Goal: Book appointment/travel/reservation

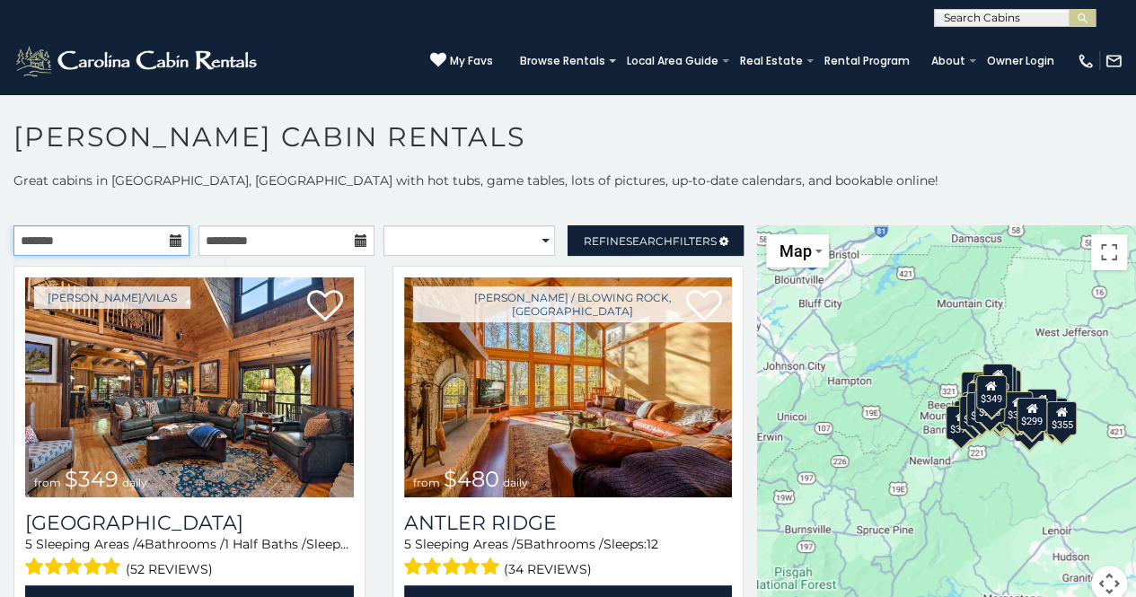
click at [86, 240] on input "text" at bounding box center [101, 240] width 176 height 31
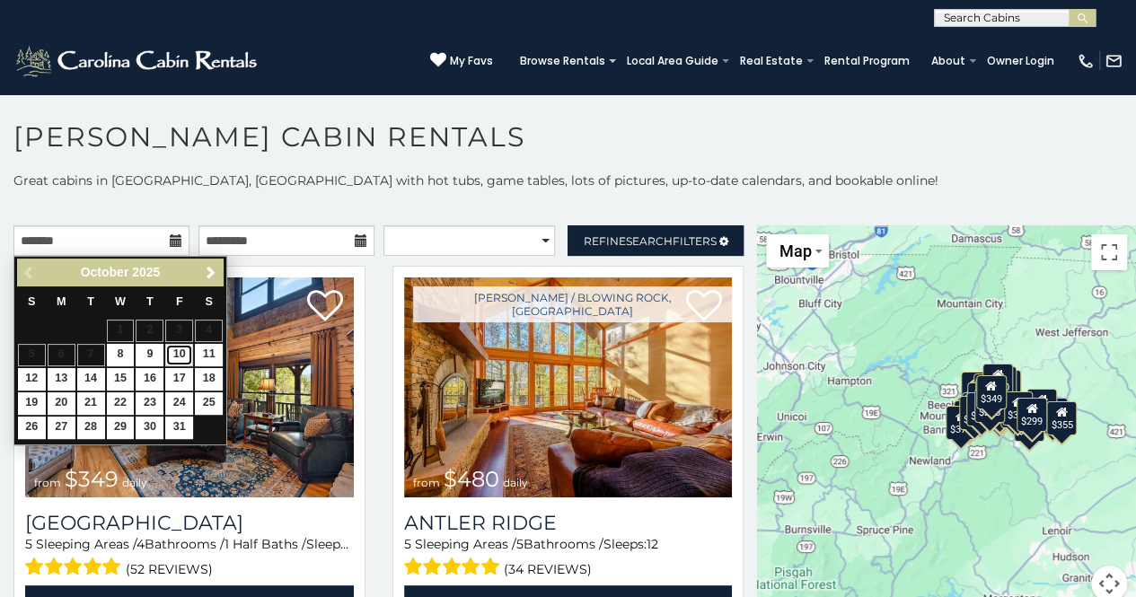
click at [172, 348] on link "10" at bounding box center [179, 355] width 28 height 22
type input "**********"
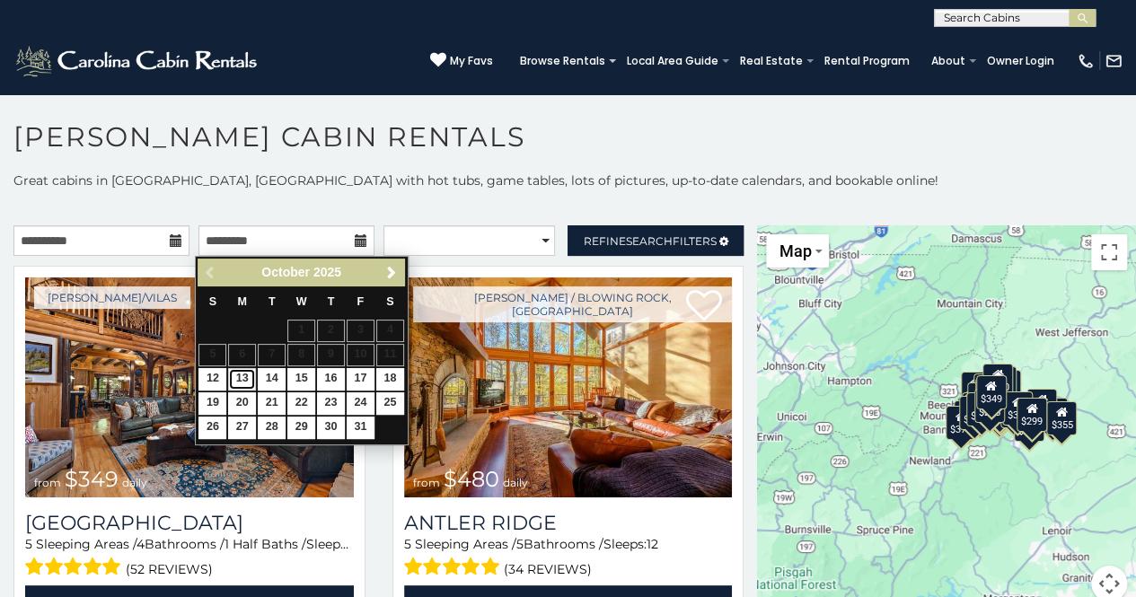
click at [244, 376] on link "13" at bounding box center [242, 379] width 28 height 22
type input "**********"
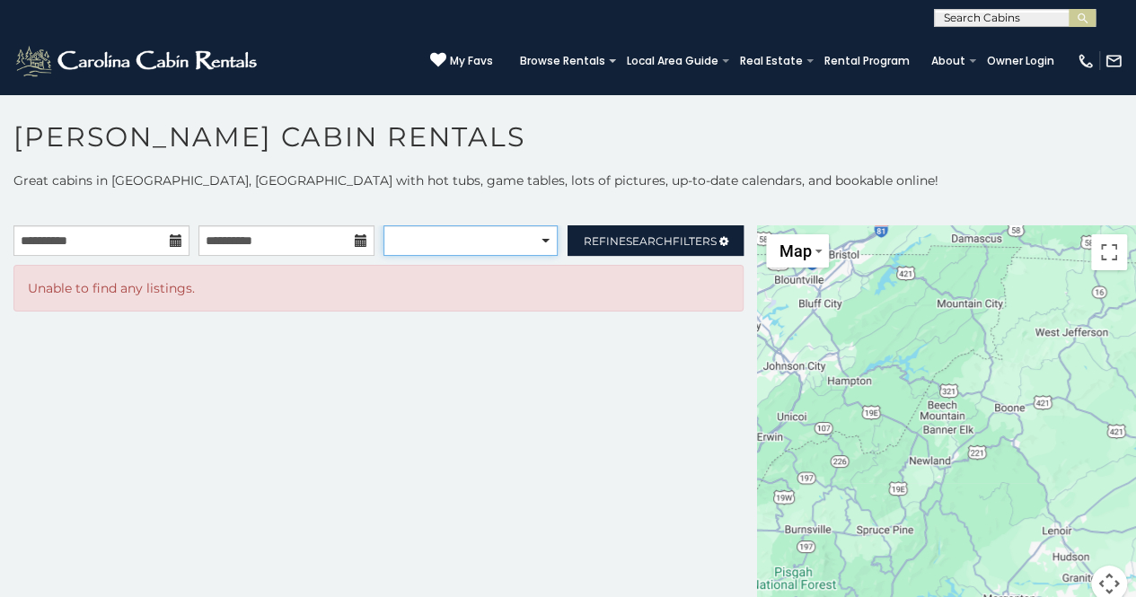
click at [483, 236] on select "**********" at bounding box center [471, 240] width 174 height 31
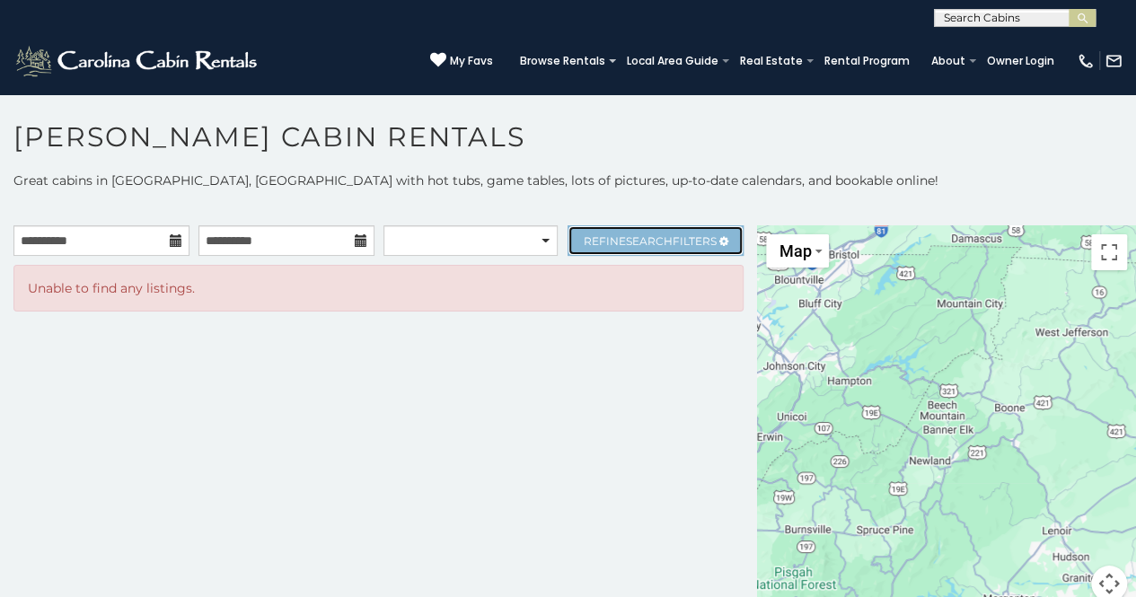
click at [648, 235] on span "Search" at bounding box center [649, 240] width 47 height 13
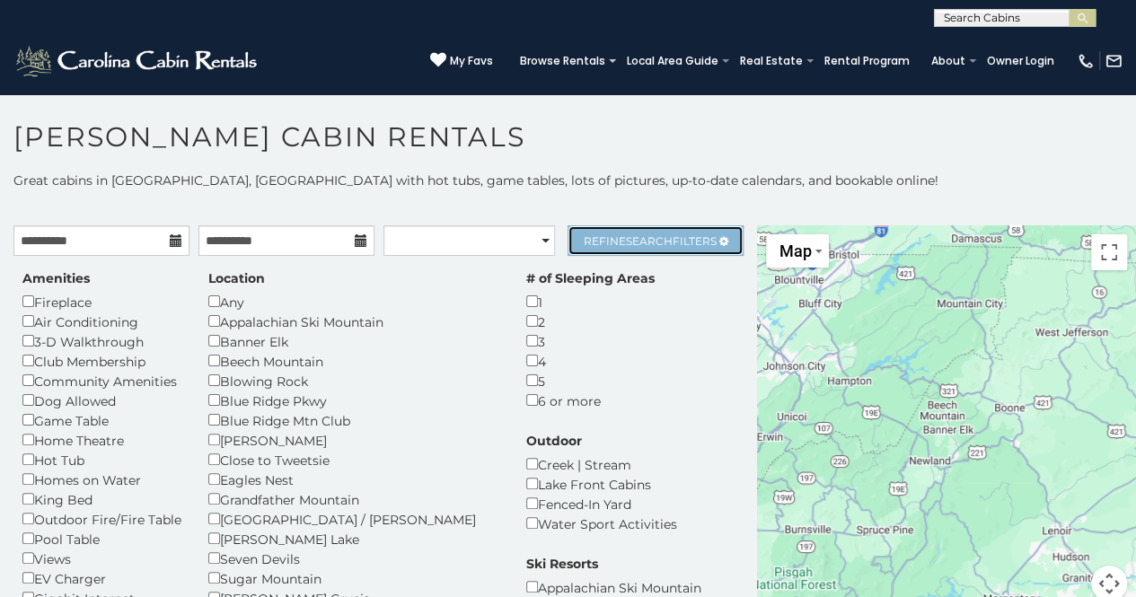
click at [648, 235] on span "Search" at bounding box center [649, 240] width 47 height 13
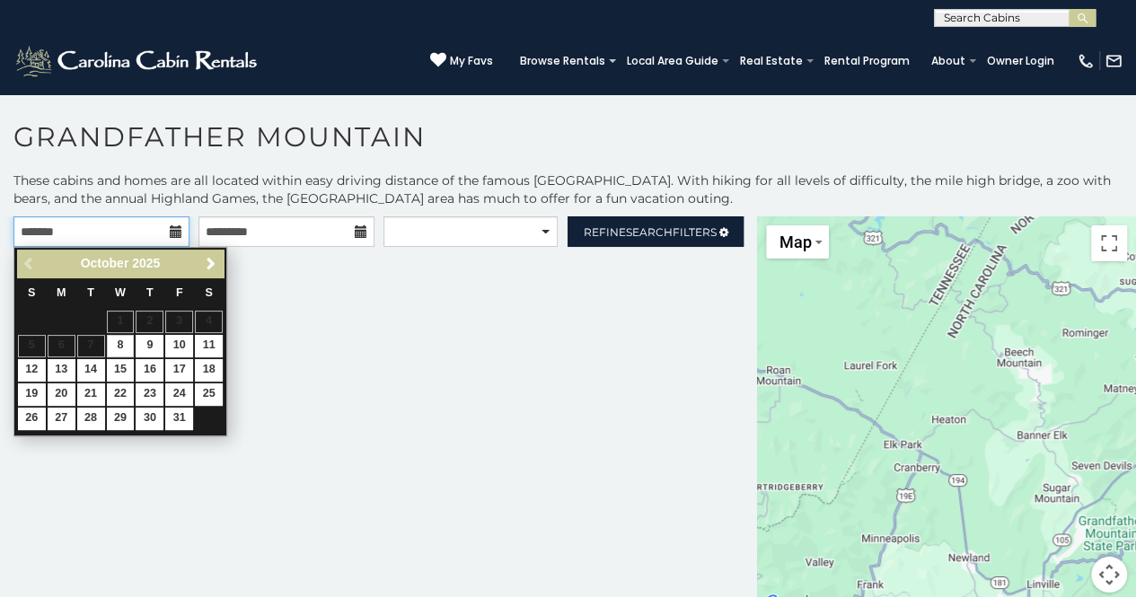
click at [143, 232] on input "text" at bounding box center [101, 232] width 176 height 31
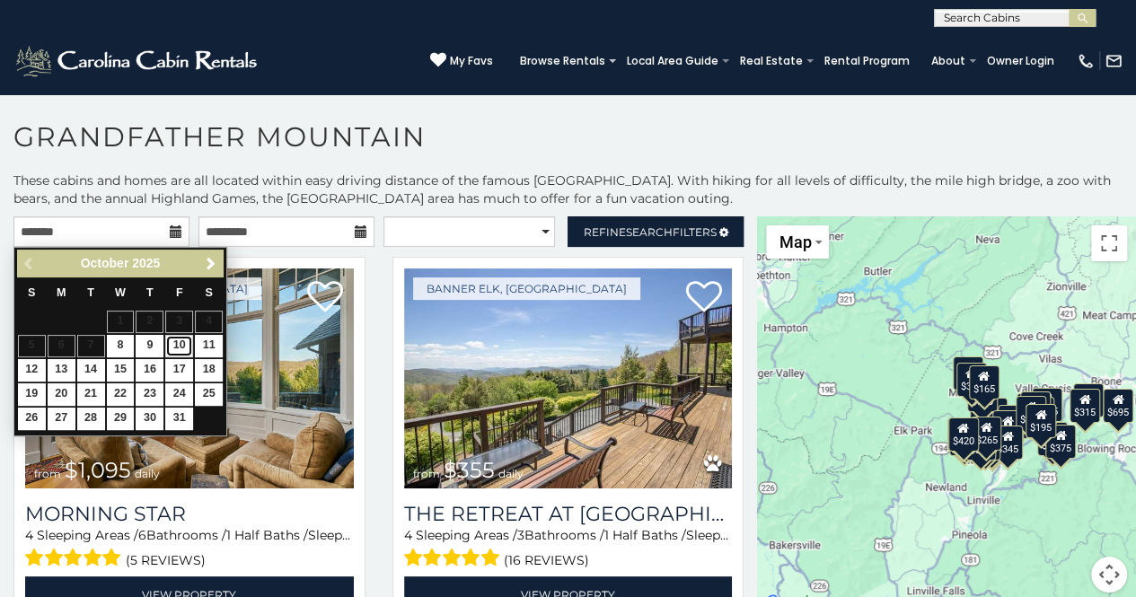
click at [176, 347] on link "10" at bounding box center [179, 346] width 28 height 22
type input "**********"
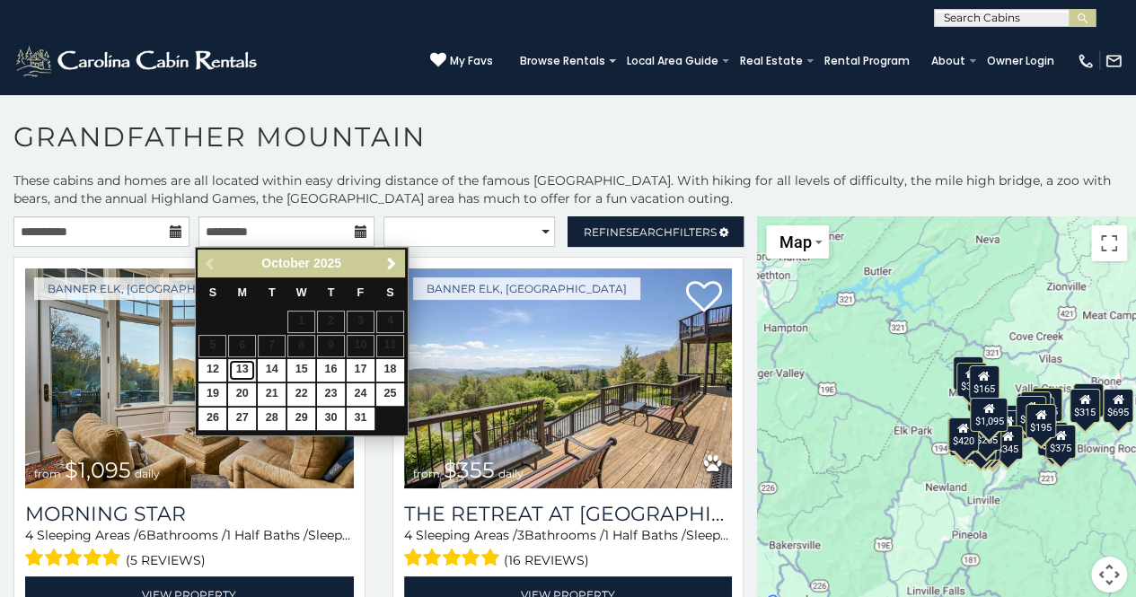
click at [244, 366] on link "13" at bounding box center [242, 370] width 28 height 22
type input "**********"
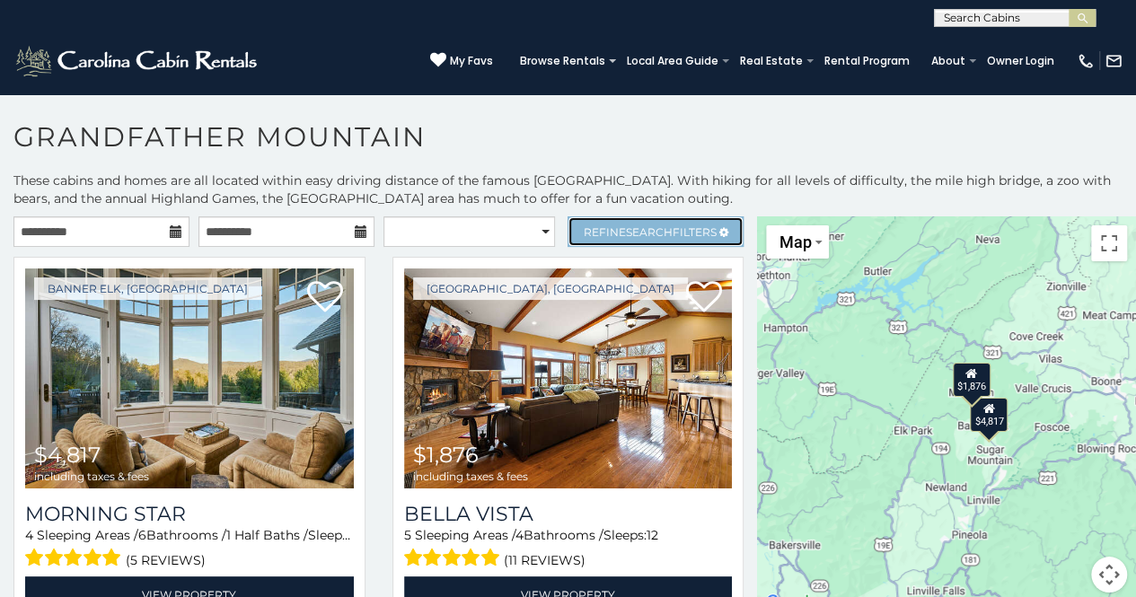
click at [597, 229] on span "Refine Search Filters" at bounding box center [650, 231] width 133 height 13
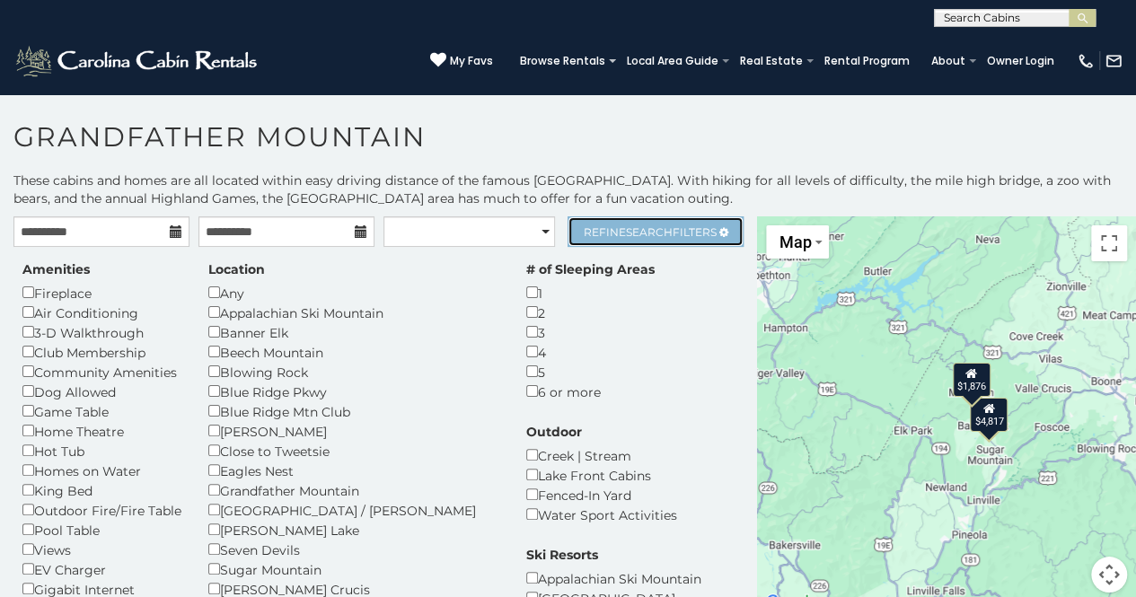
click at [597, 229] on span "Refine Search Filters" at bounding box center [650, 231] width 133 height 13
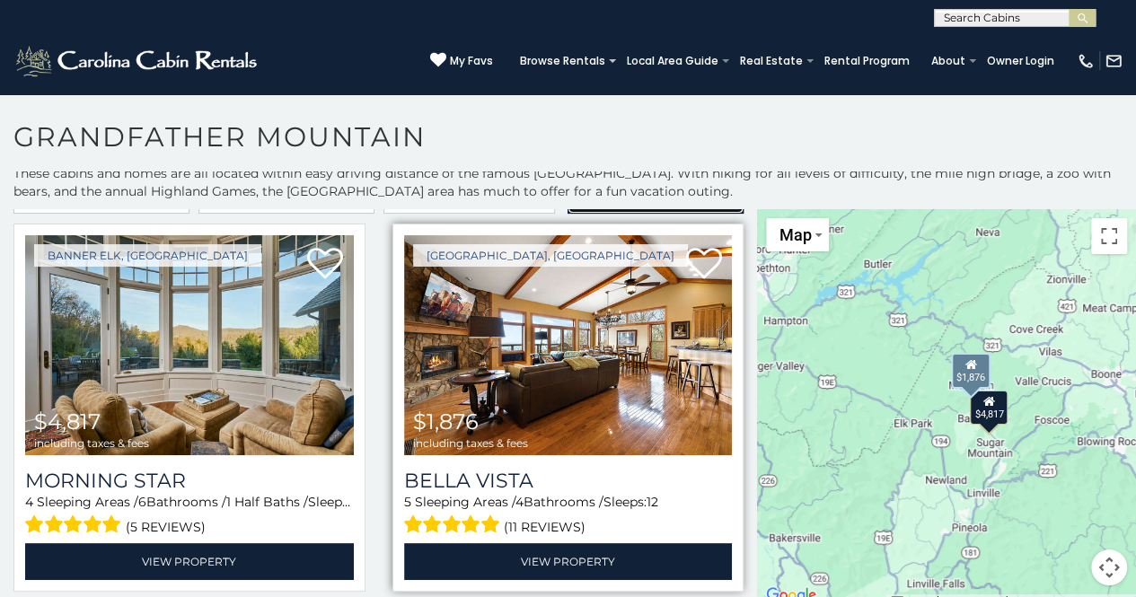
scroll to position [26, 0]
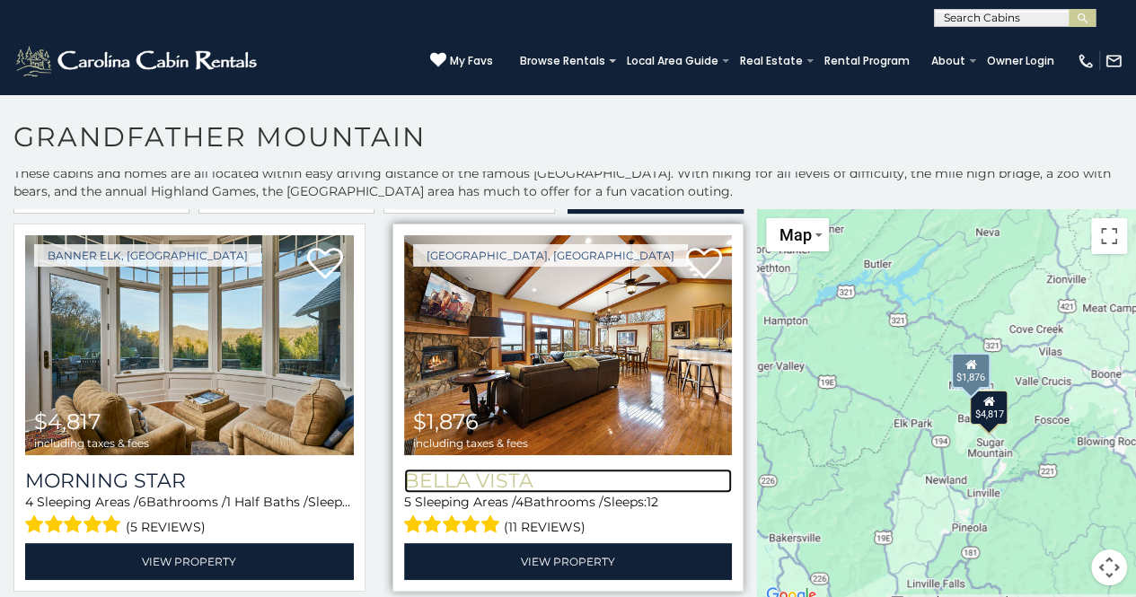
click at [455, 482] on h3 "Bella Vista" at bounding box center [568, 481] width 329 height 24
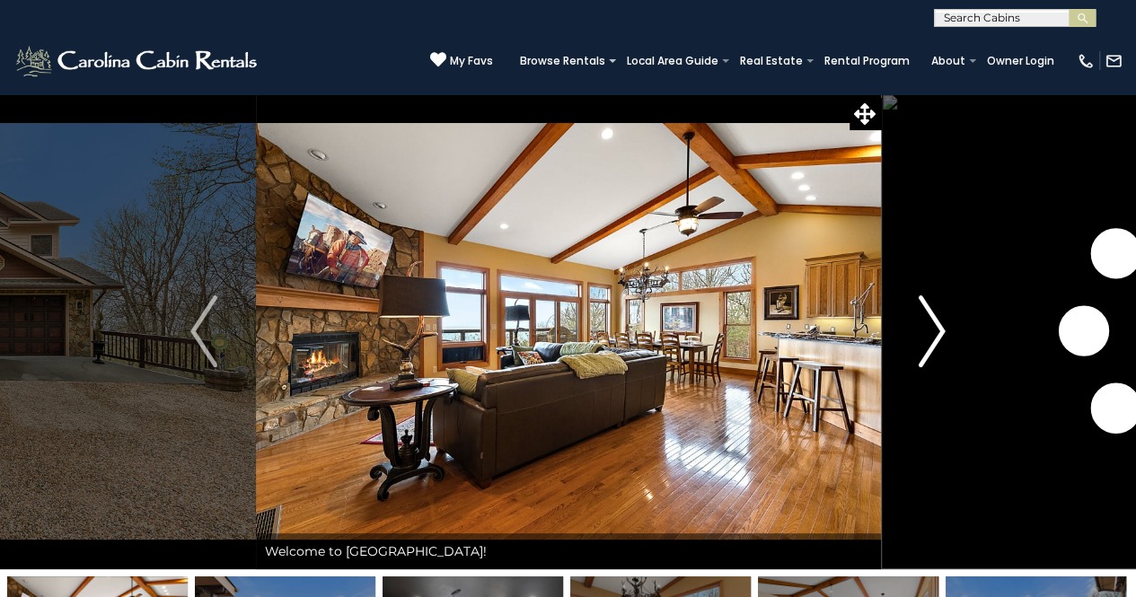
click at [940, 332] on img "Next" at bounding box center [932, 332] width 27 height 72
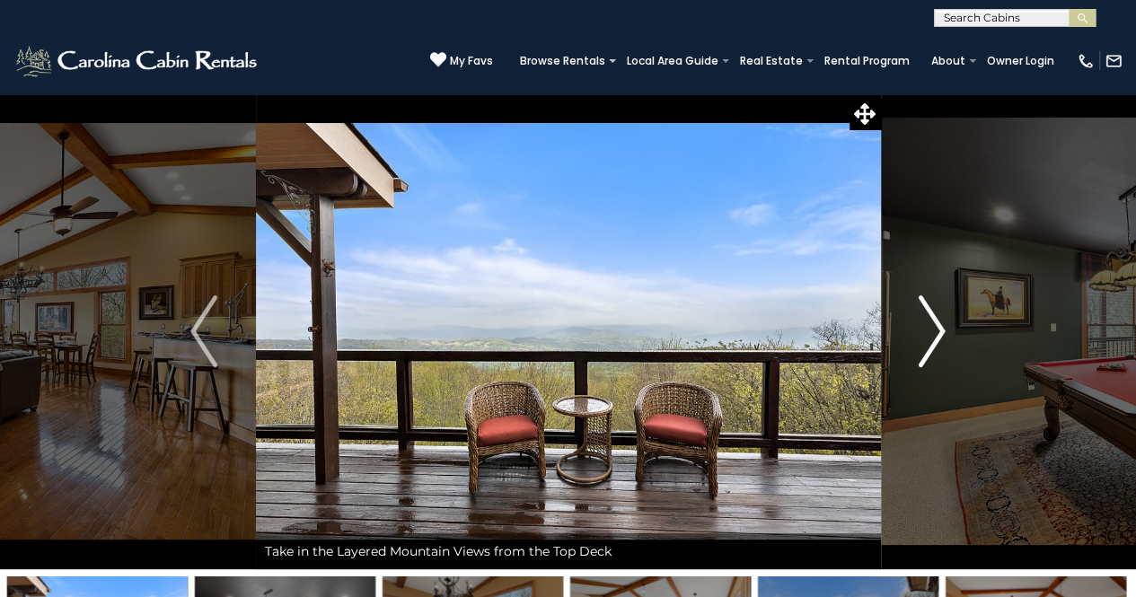
click at [940, 332] on img "Next" at bounding box center [932, 332] width 27 height 72
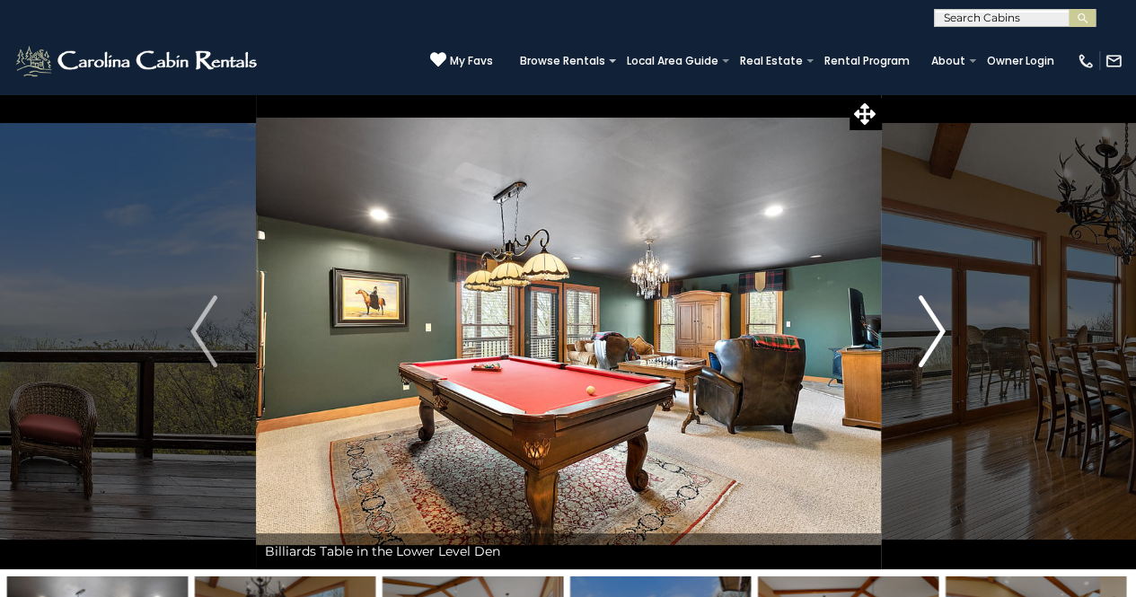
click at [940, 332] on img "Next" at bounding box center [932, 332] width 27 height 72
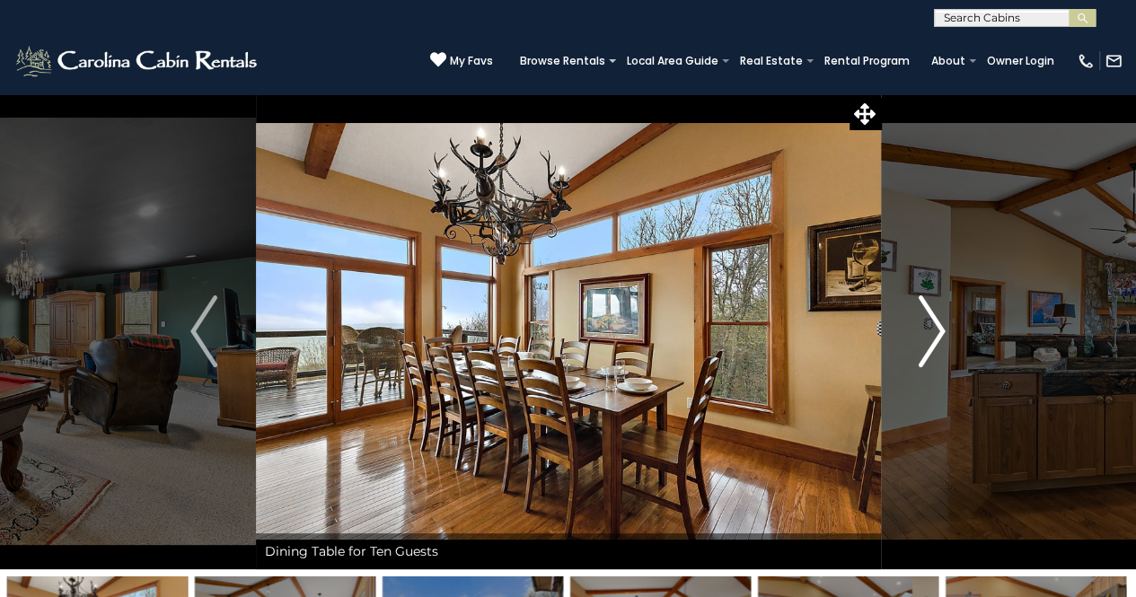
click at [940, 332] on img "Next" at bounding box center [932, 332] width 27 height 72
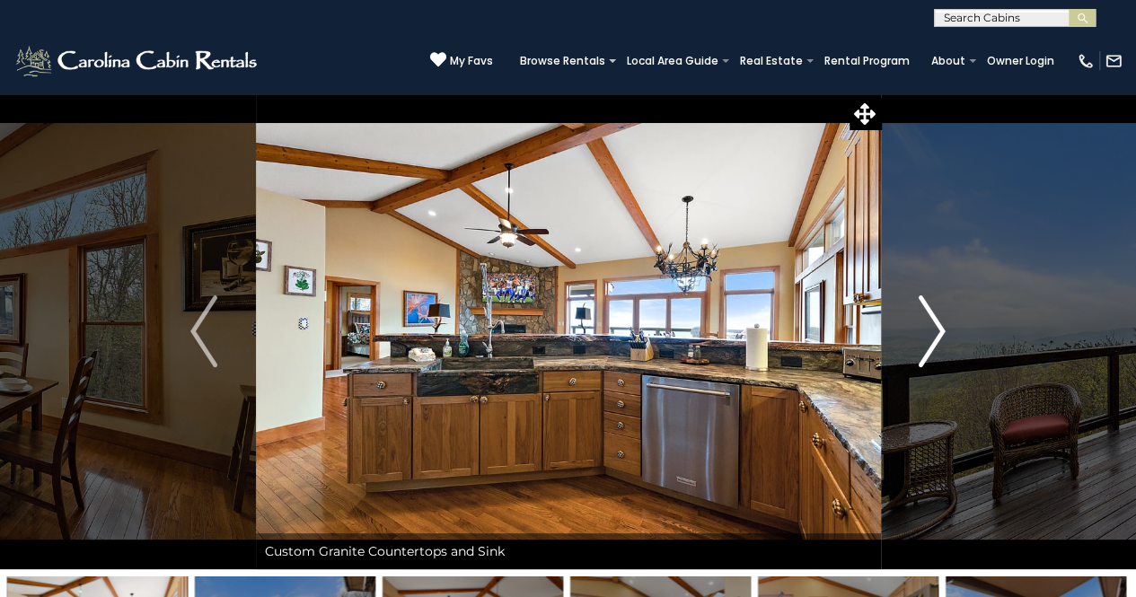
click at [940, 332] on img "Next" at bounding box center [932, 332] width 27 height 72
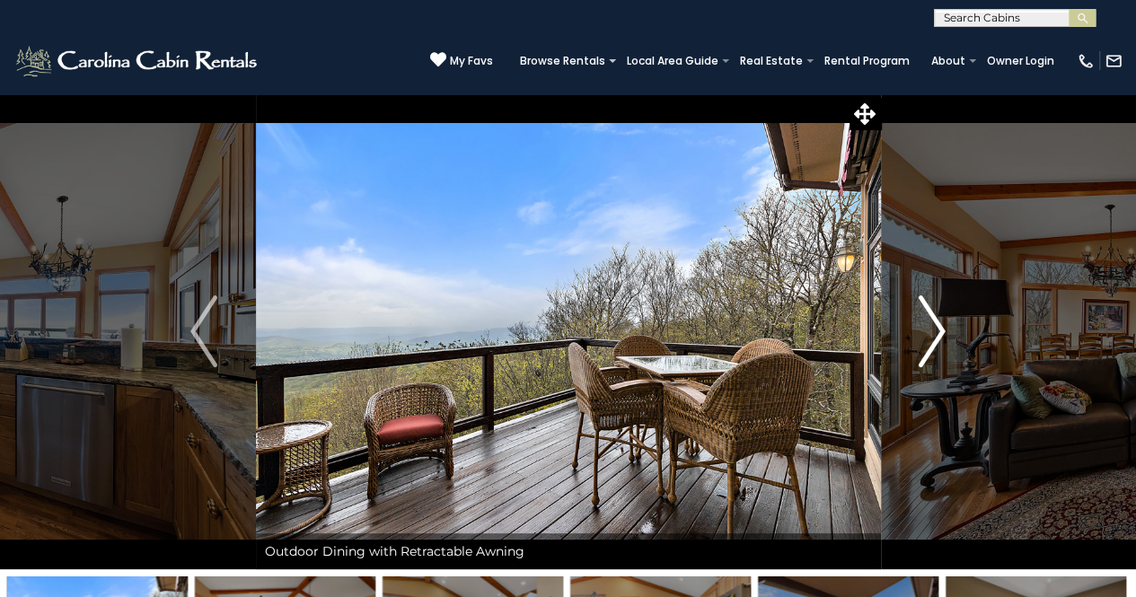
click at [940, 332] on img "Next" at bounding box center [932, 332] width 27 height 72
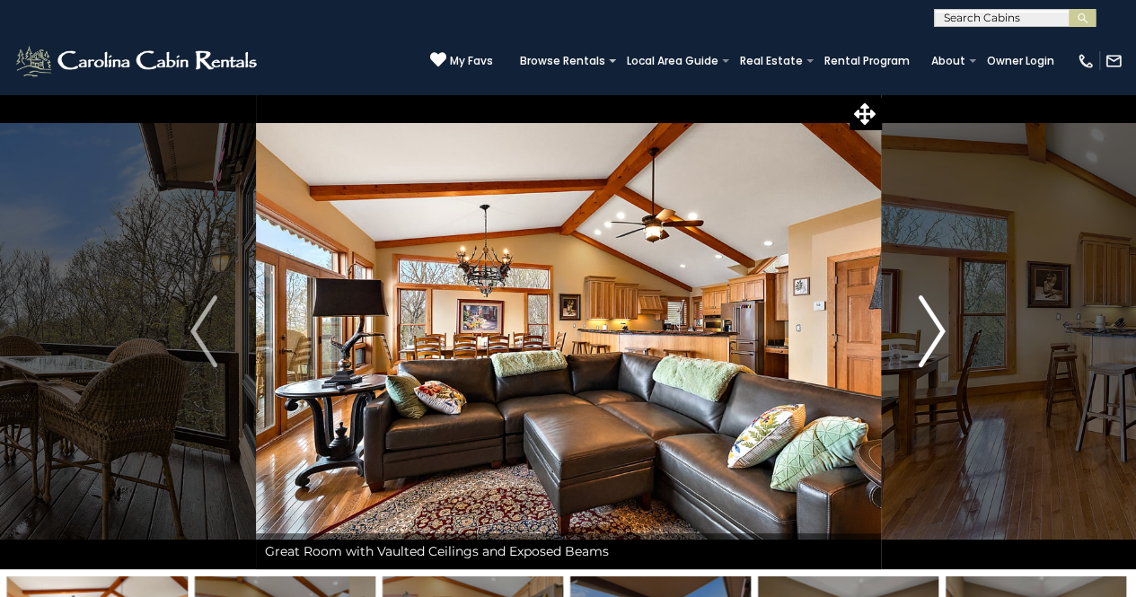
click at [940, 332] on img "Next" at bounding box center [932, 332] width 27 height 72
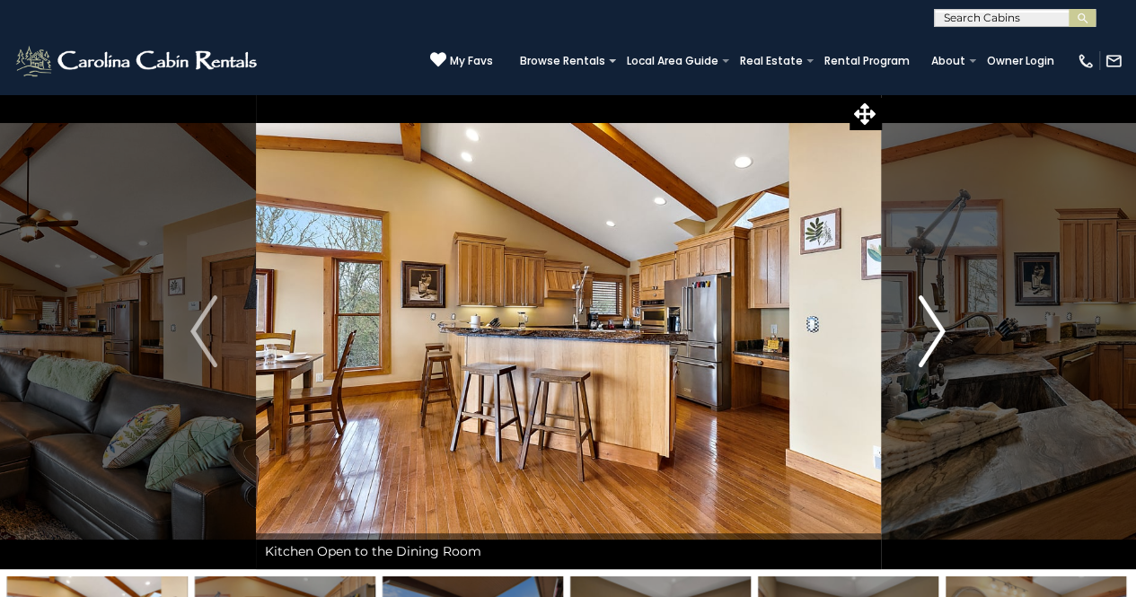
click at [940, 332] on img "Next" at bounding box center [932, 332] width 27 height 72
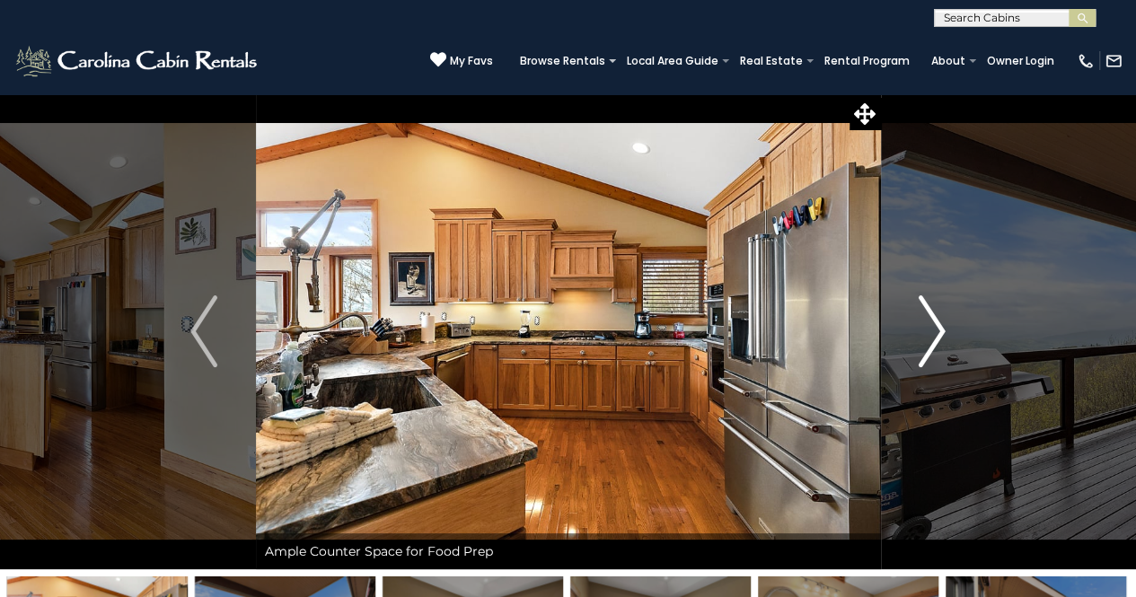
click at [940, 332] on img "Next" at bounding box center [932, 332] width 27 height 72
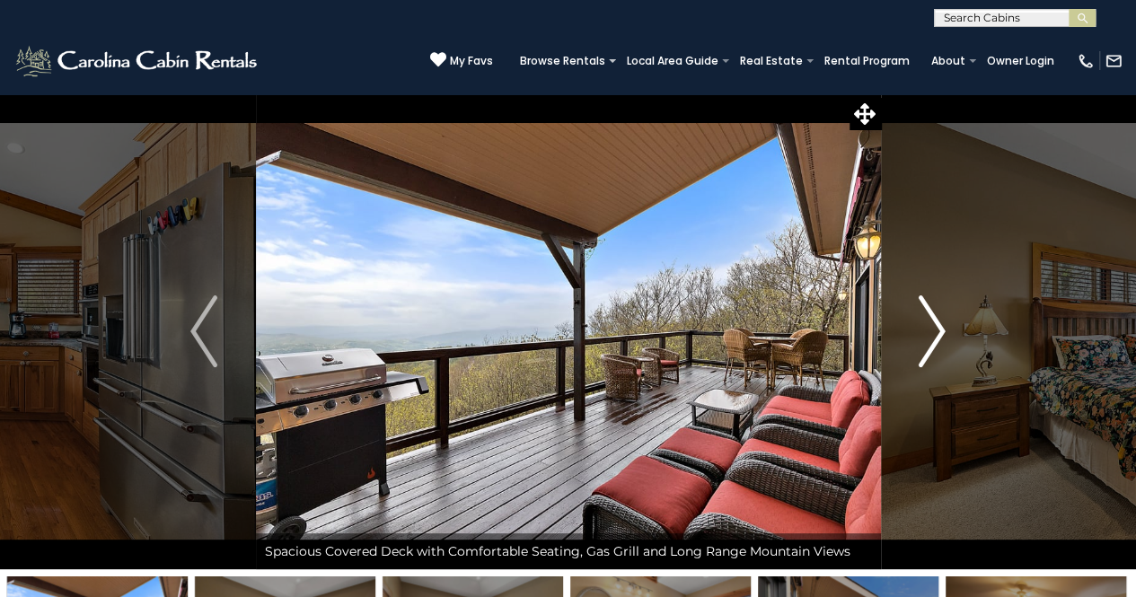
click at [940, 332] on img "Next" at bounding box center [932, 332] width 27 height 72
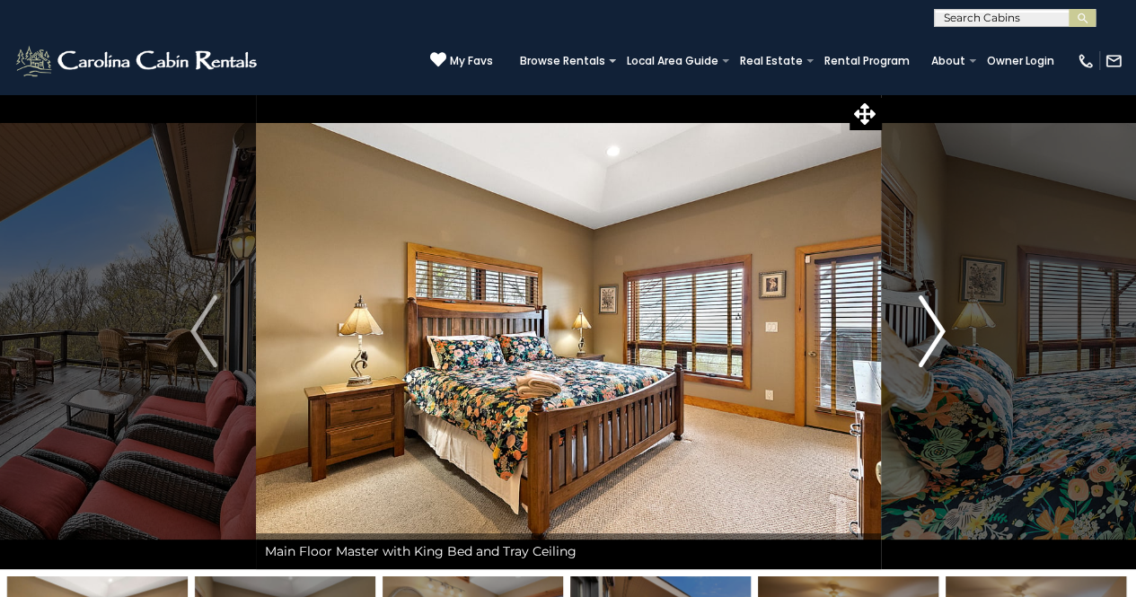
click at [940, 332] on img "Next" at bounding box center [932, 332] width 27 height 72
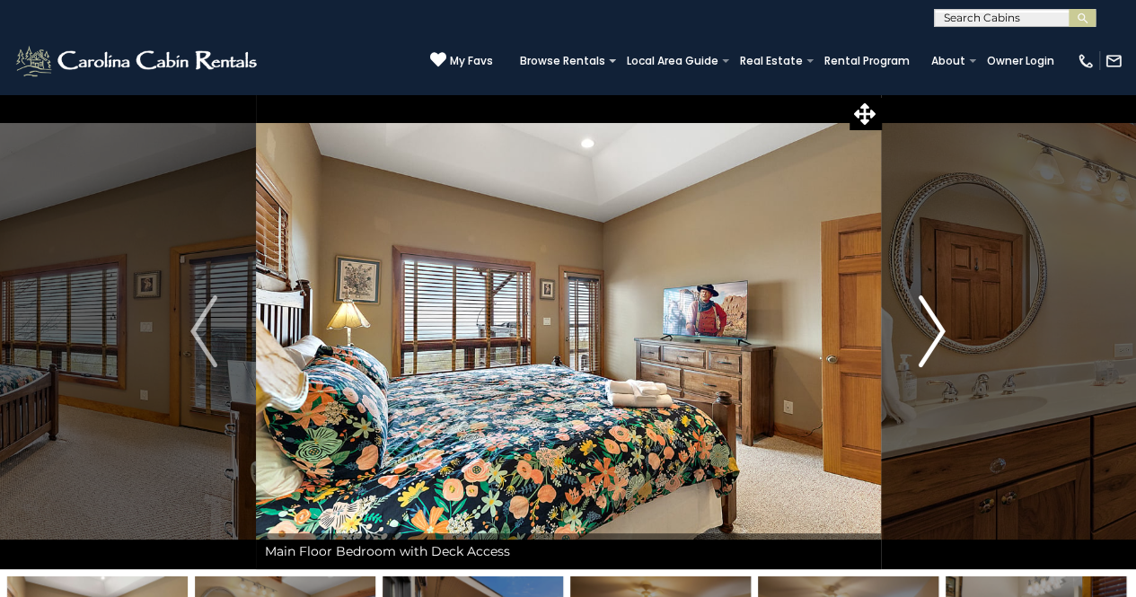
click at [940, 332] on img "Next" at bounding box center [932, 332] width 27 height 72
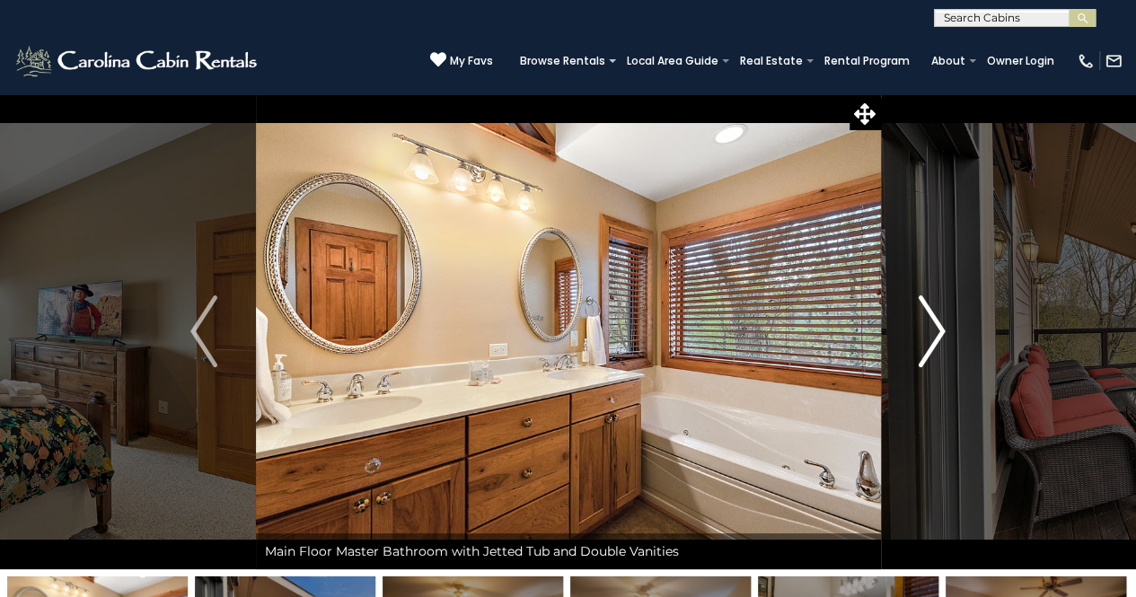
click at [940, 332] on img "Next" at bounding box center [932, 332] width 27 height 72
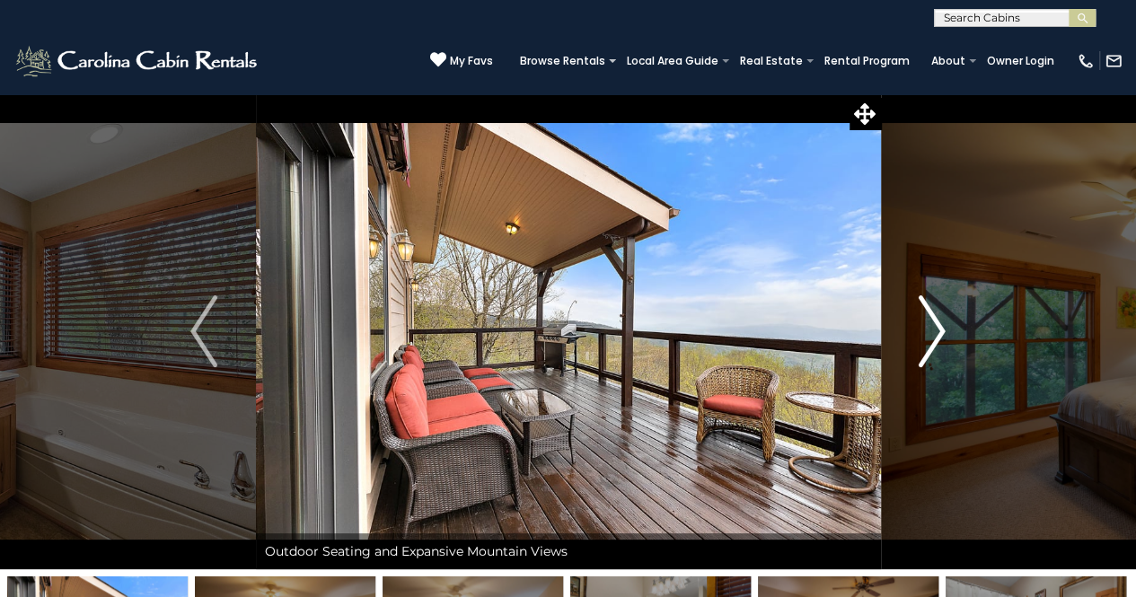
click at [940, 332] on img "Next" at bounding box center [932, 332] width 27 height 72
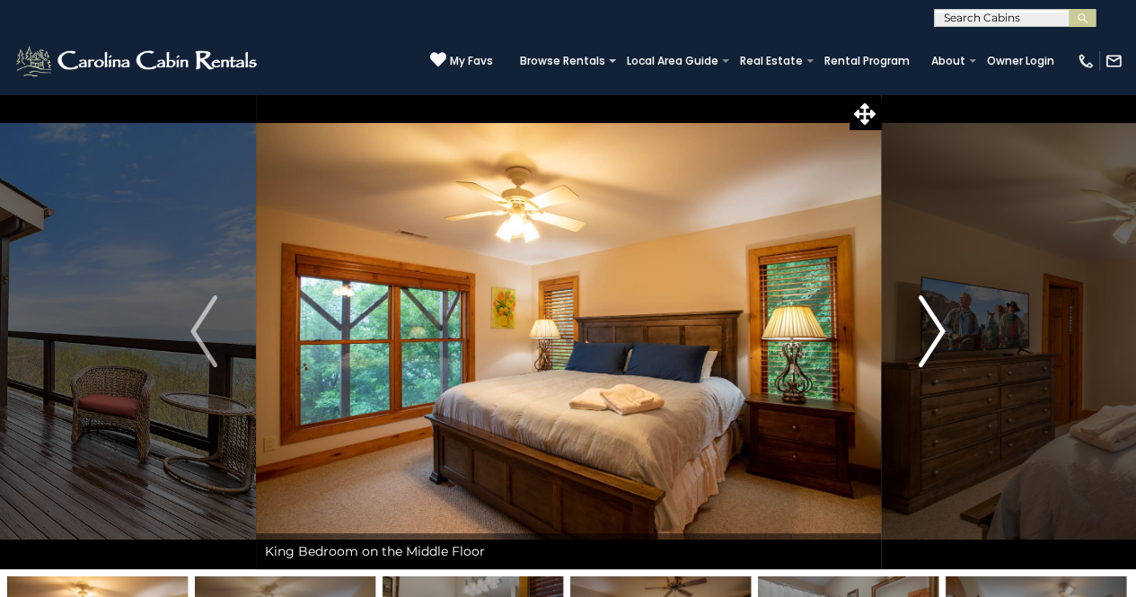
click at [940, 332] on img "Next" at bounding box center [932, 332] width 27 height 72
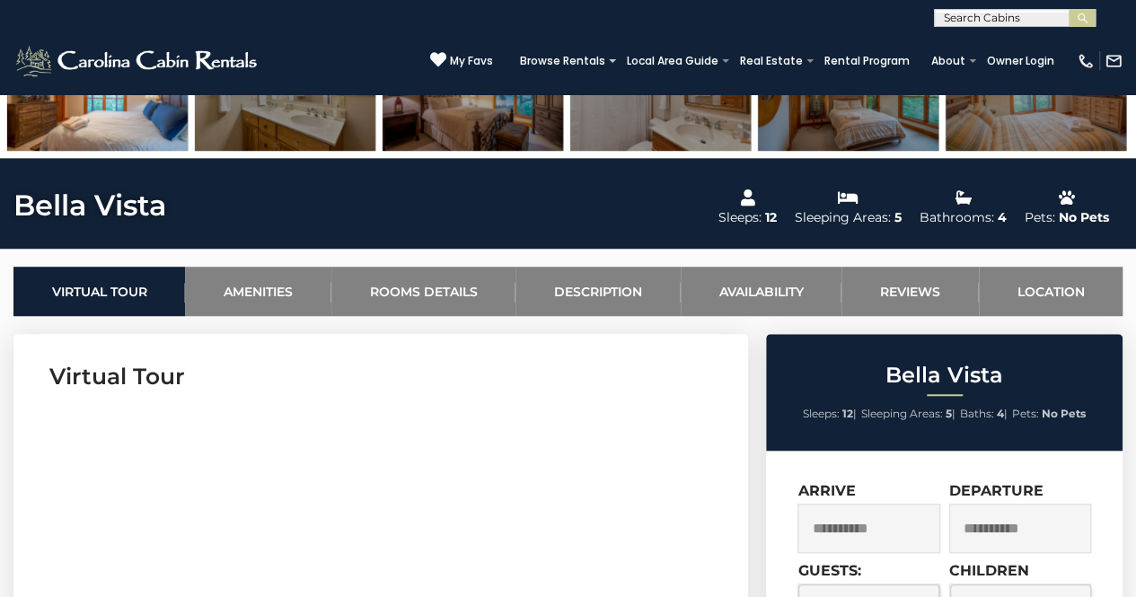
scroll to position [544, 0]
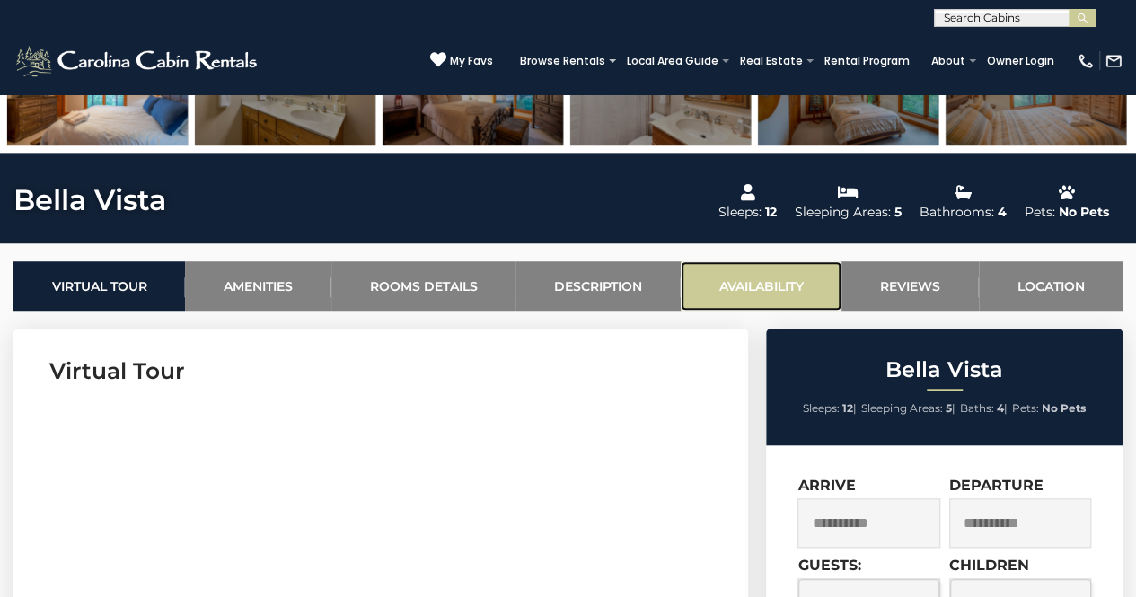
click at [735, 289] on link "Availability" at bounding box center [761, 285] width 161 height 49
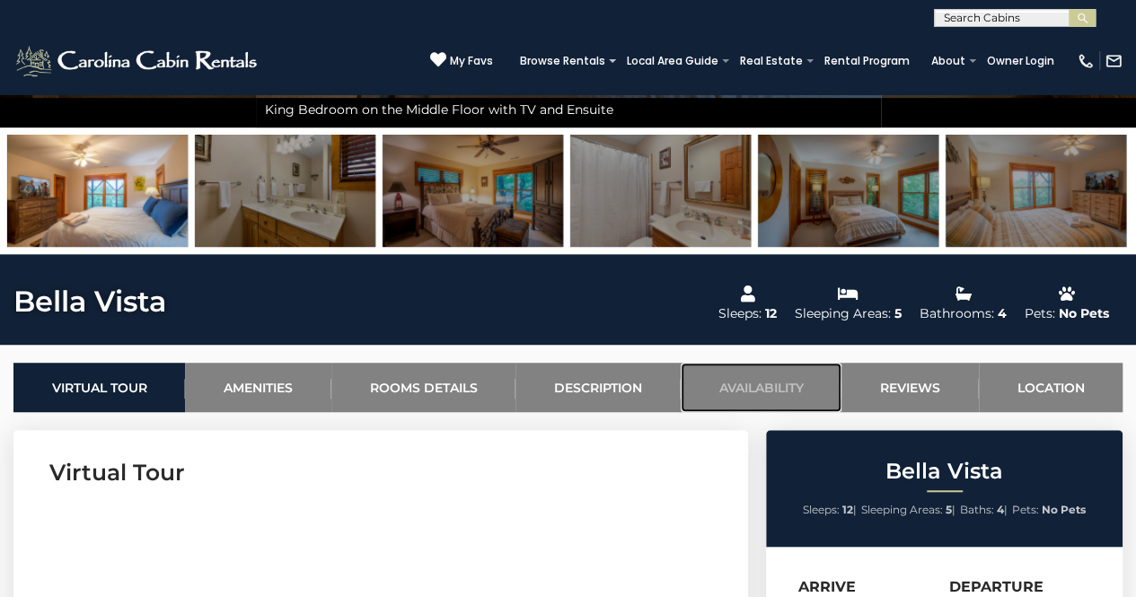
scroll to position [442, 0]
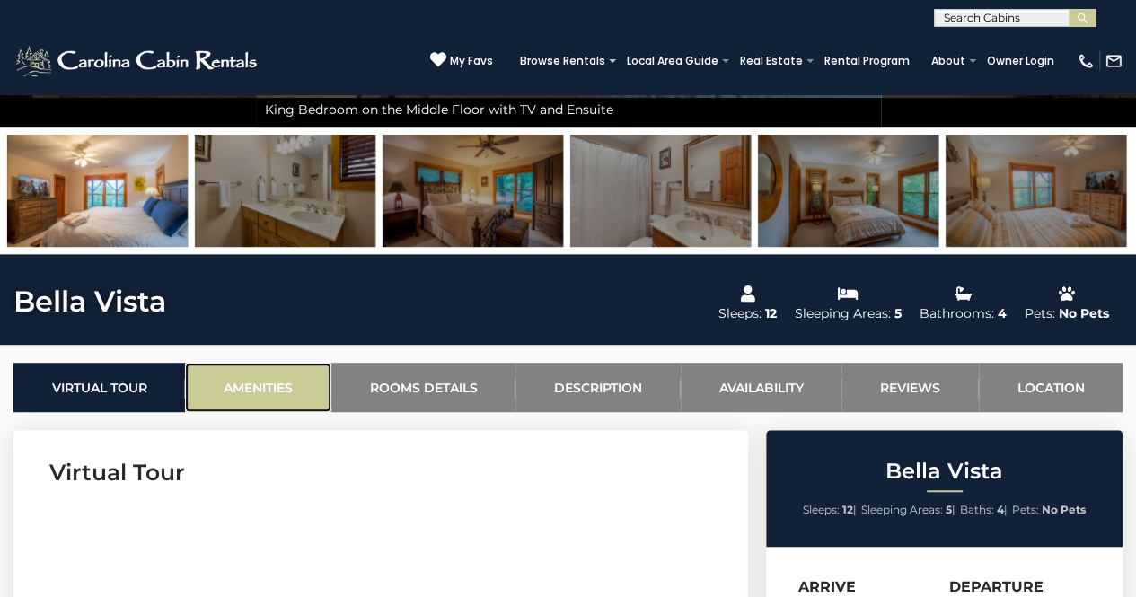
click at [256, 390] on link "Amenities" at bounding box center [258, 387] width 146 height 49
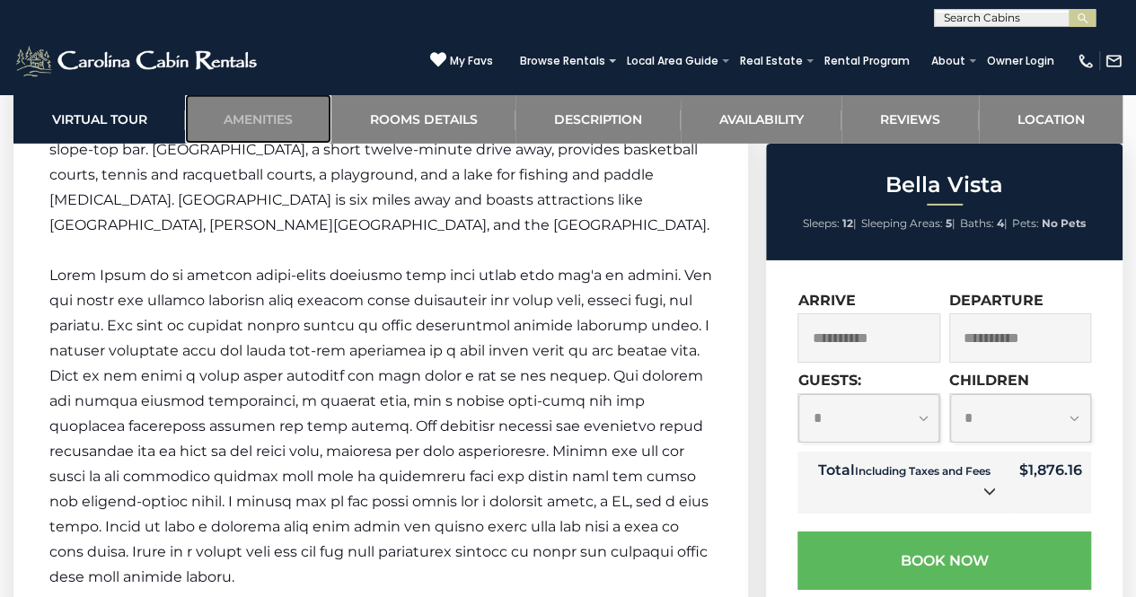
scroll to position [2839, 0]
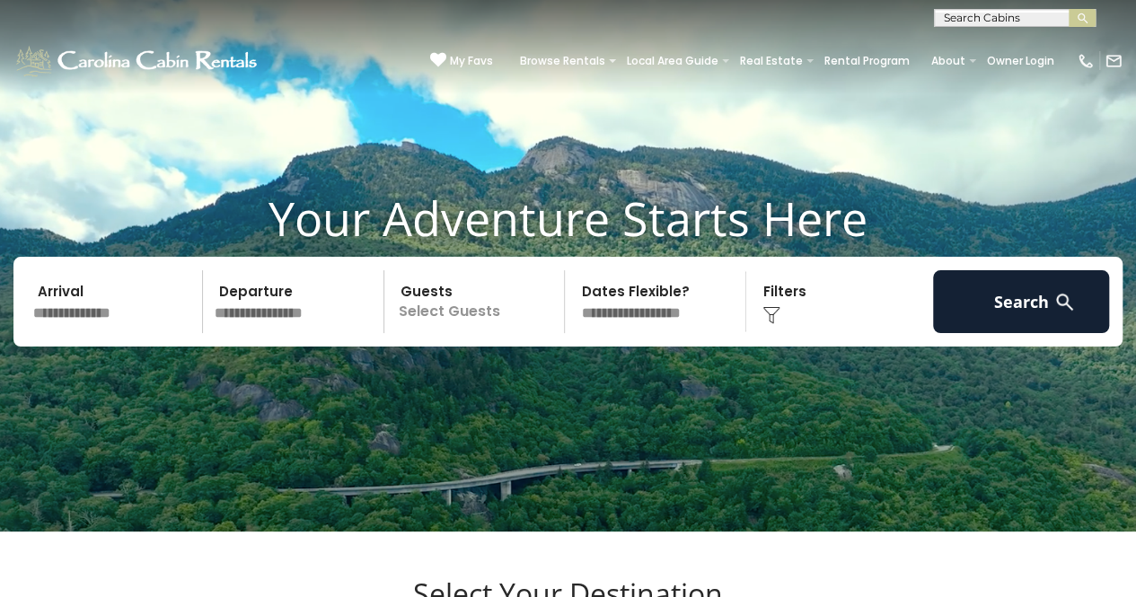
scroll to position [48, 0]
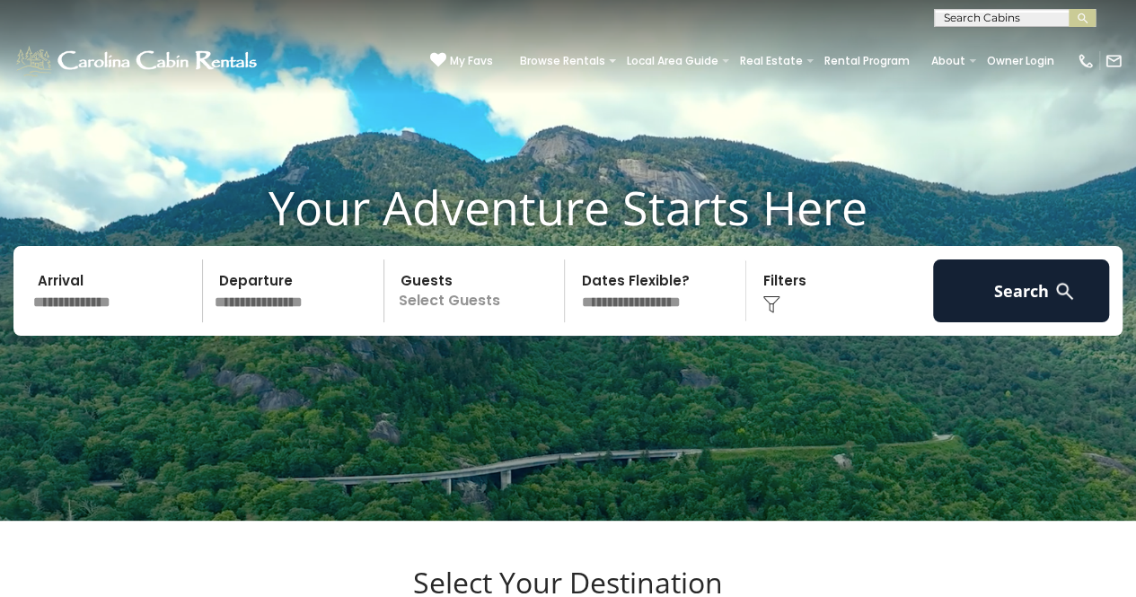
click at [110, 309] on input "text" at bounding box center [115, 291] width 176 height 63
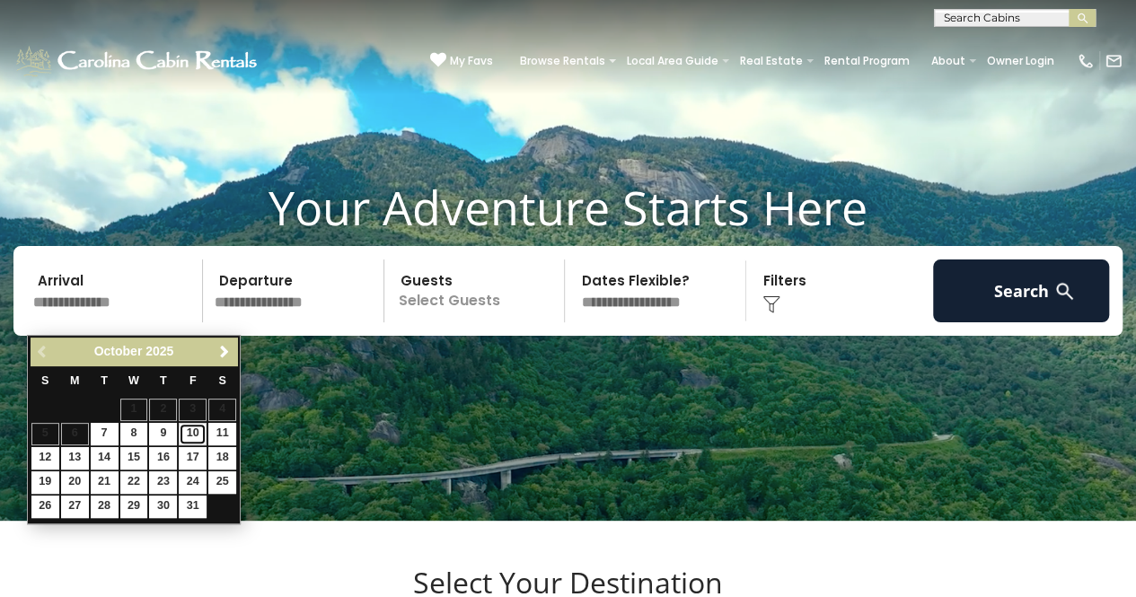
click at [196, 442] on link "10" at bounding box center [193, 434] width 28 height 22
type input "********"
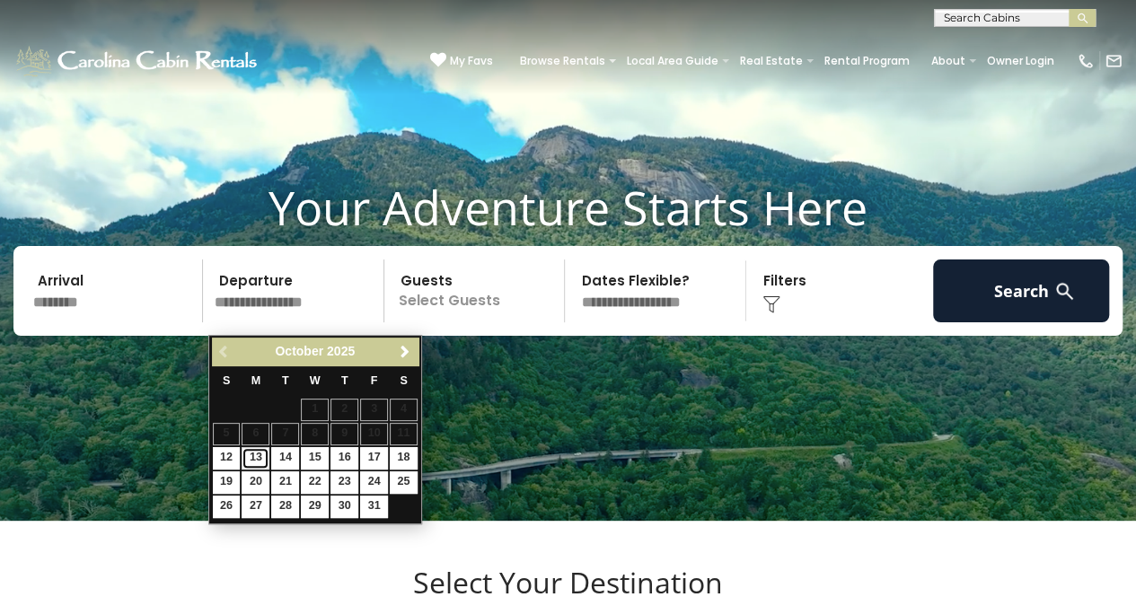
click at [261, 459] on link "13" at bounding box center [256, 458] width 28 height 22
type input "********"
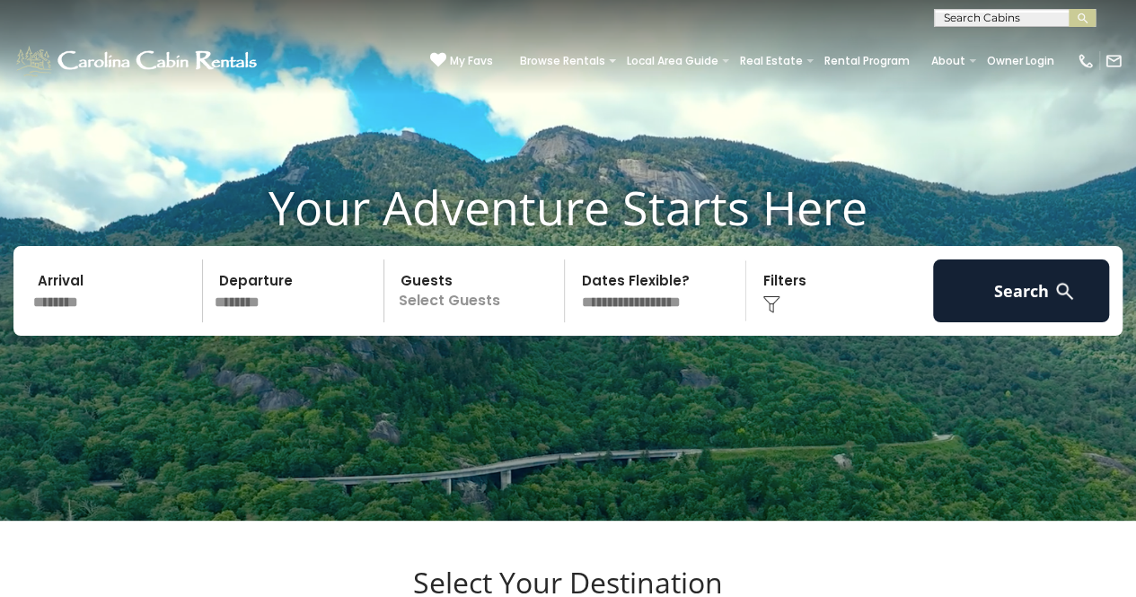
click at [454, 297] on p "Select Guests" at bounding box center [477, 291] width 175 height 63
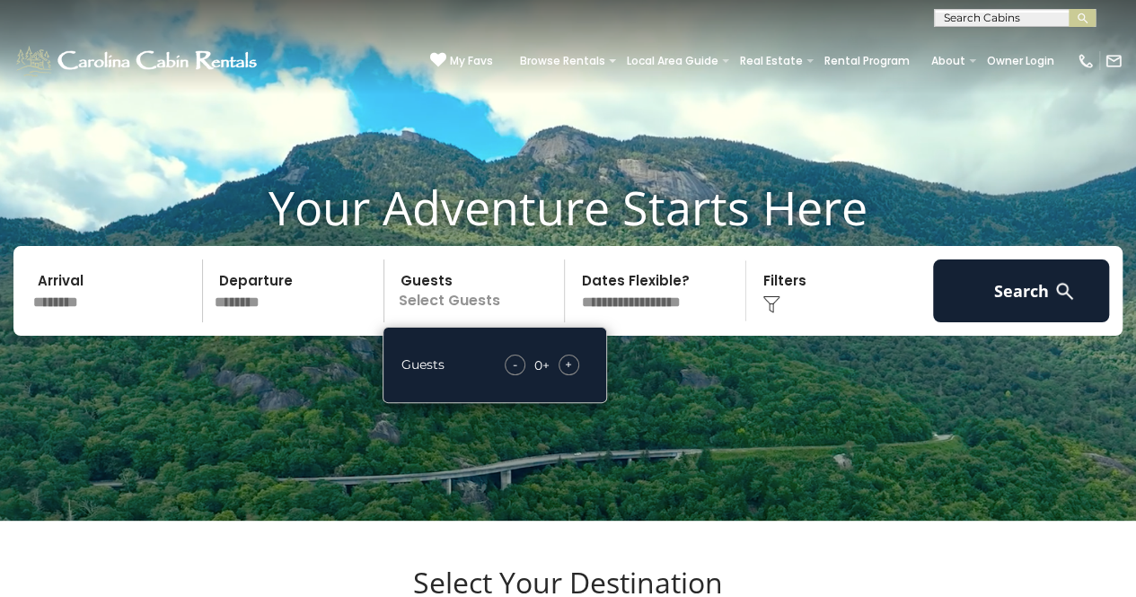
click at [572, 374] on span "+" at bounding box center [568, 365] width 7 height 18
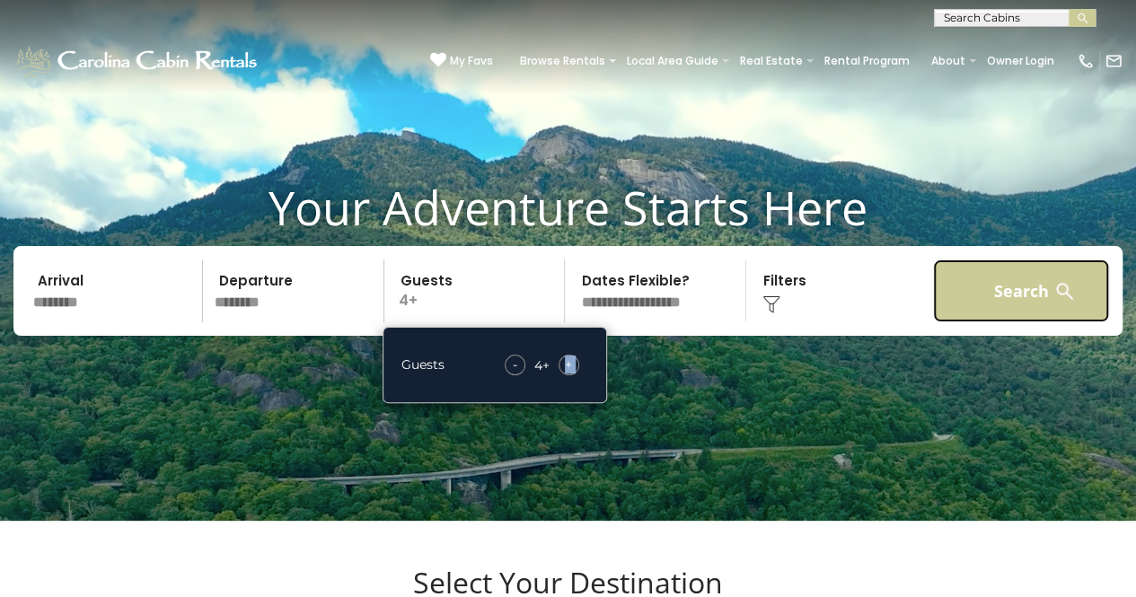
click at [967, 302] on button "Search" at bounding box center [1021, 291] width 176 height 63
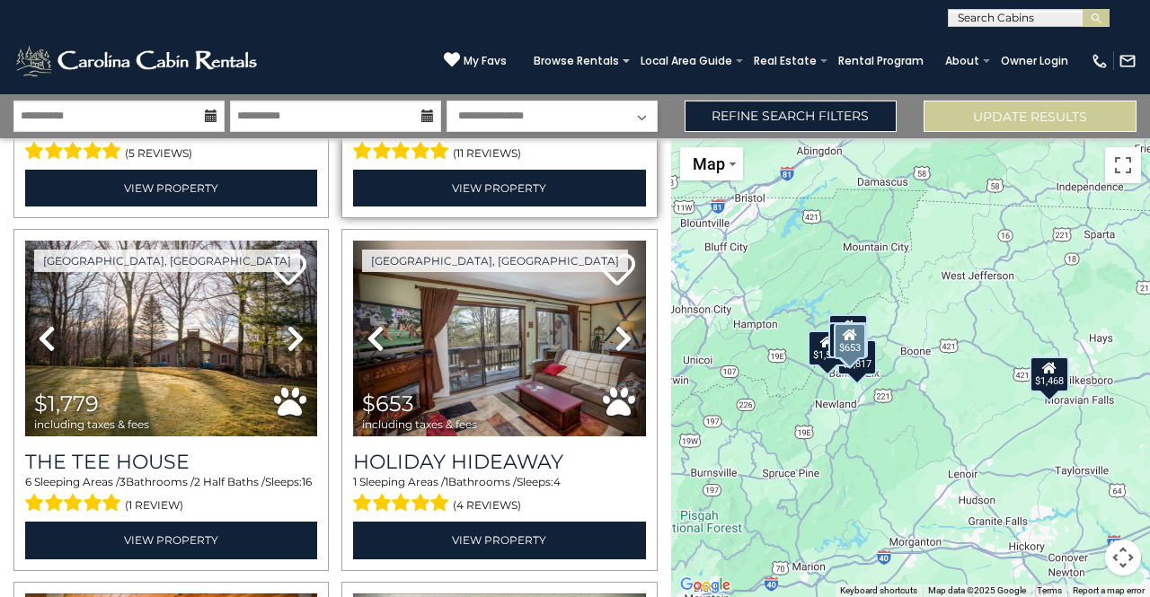
scroll to position [320, 0]
